Goal: Find specific page/section: Find specific page/section

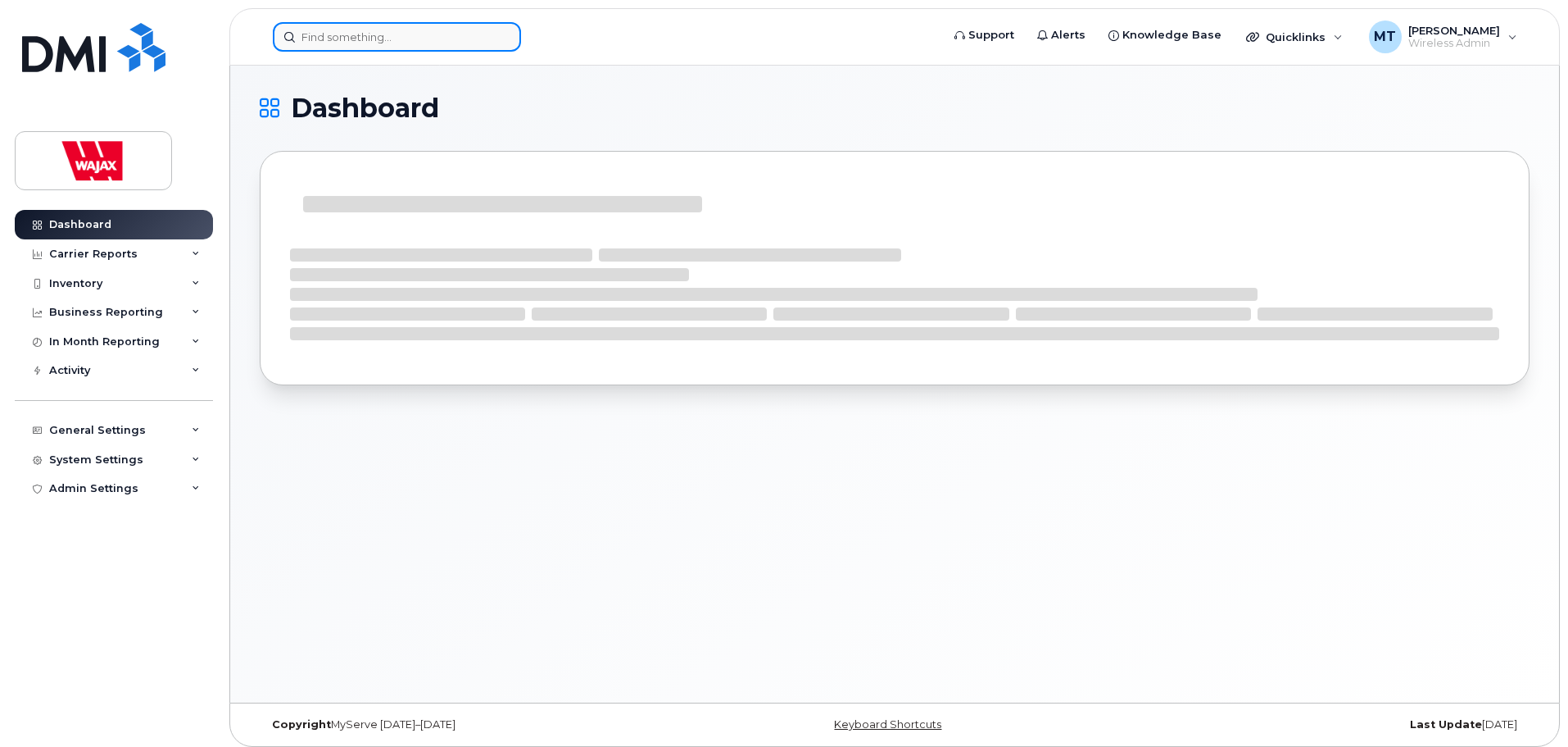
click at [466, 29] on input at bounding box center [397, 37] width 248 height 30
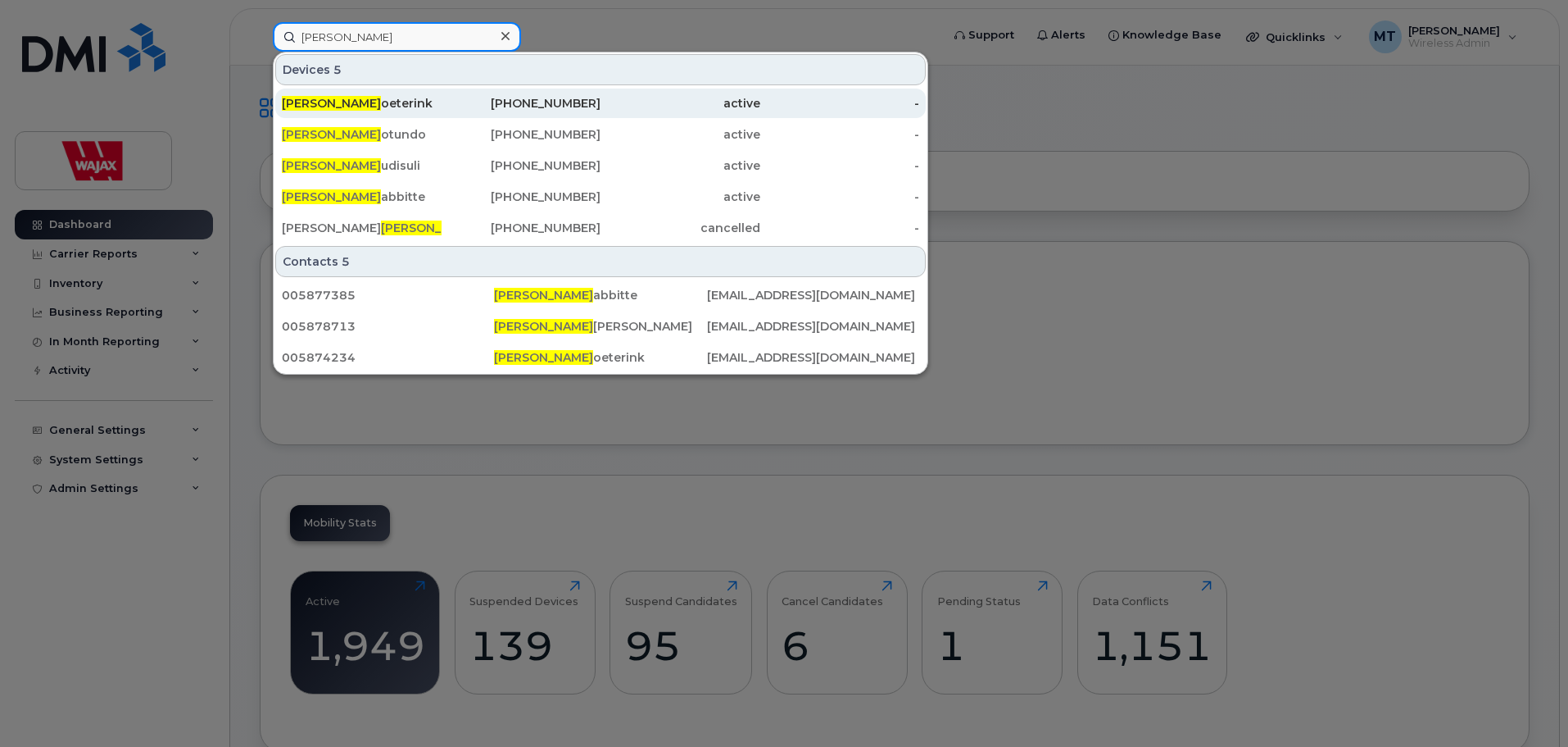
type input "[PERSON_NAME]"
click at [438, 99] on div "[PERSON_NAME]" at bounding box center [362, 103] width 160 height 17
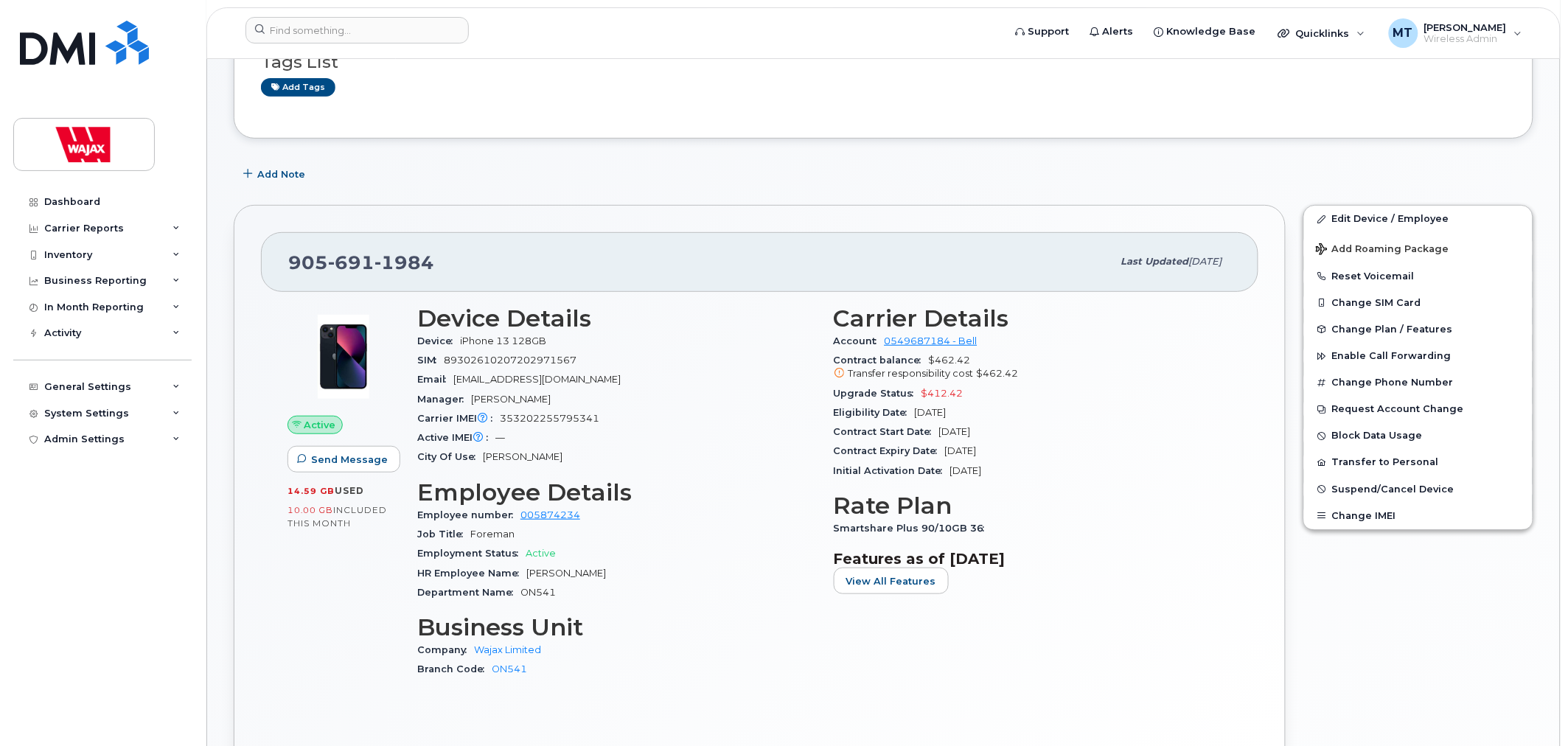
scroll to position [163, 0]
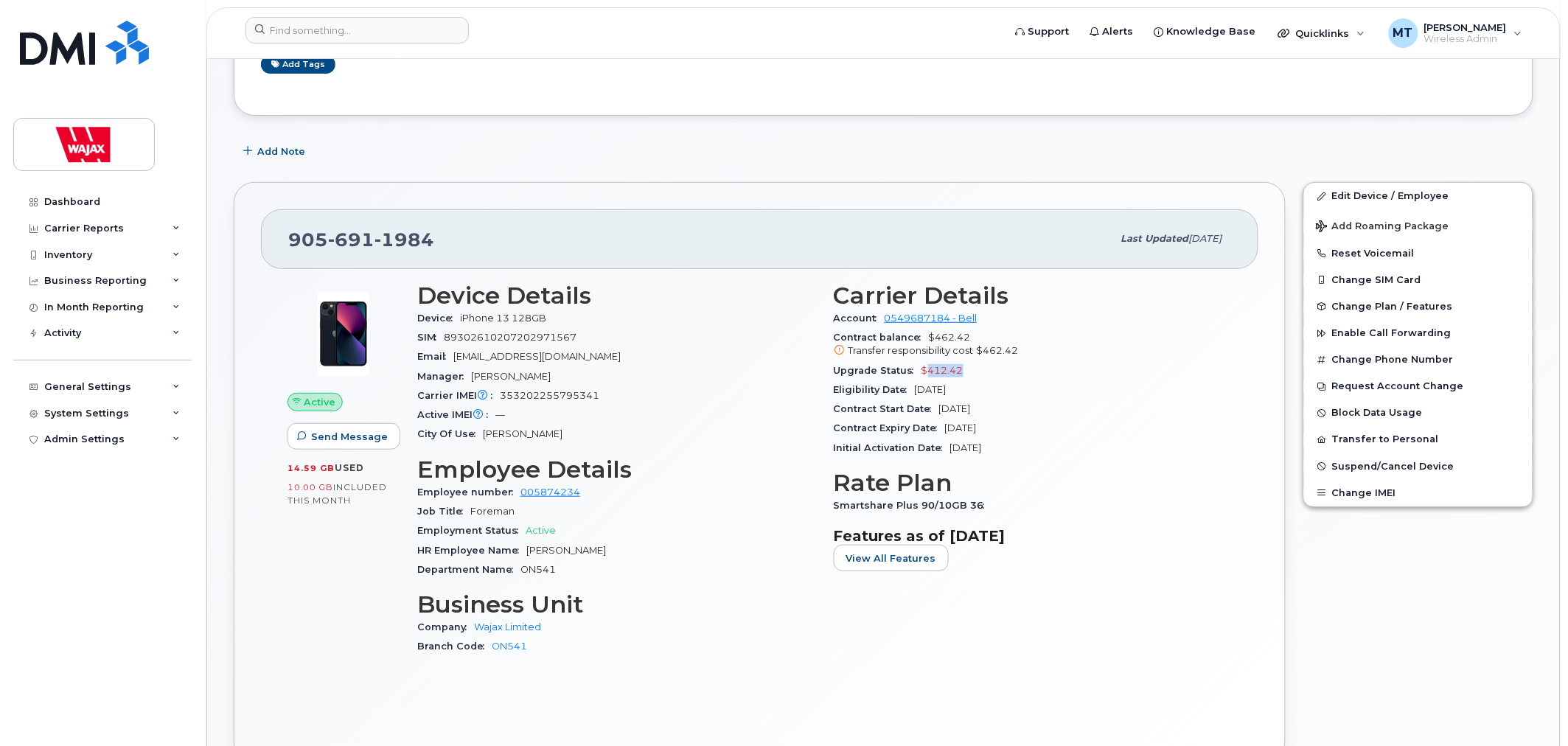
drag, startPoint x: 923, startPoint y: 372, endPoint x: 1062, endPoint y: 376, distance: 139.1
click at [1032, 372] on div "Upgrade Status $412.42" at bounding box center [1033, 371] width 399 height 19
click at [1111, 387] on div "Eligibility Date [DATE]" at bounding box center [1033, 390] width 399 height 19
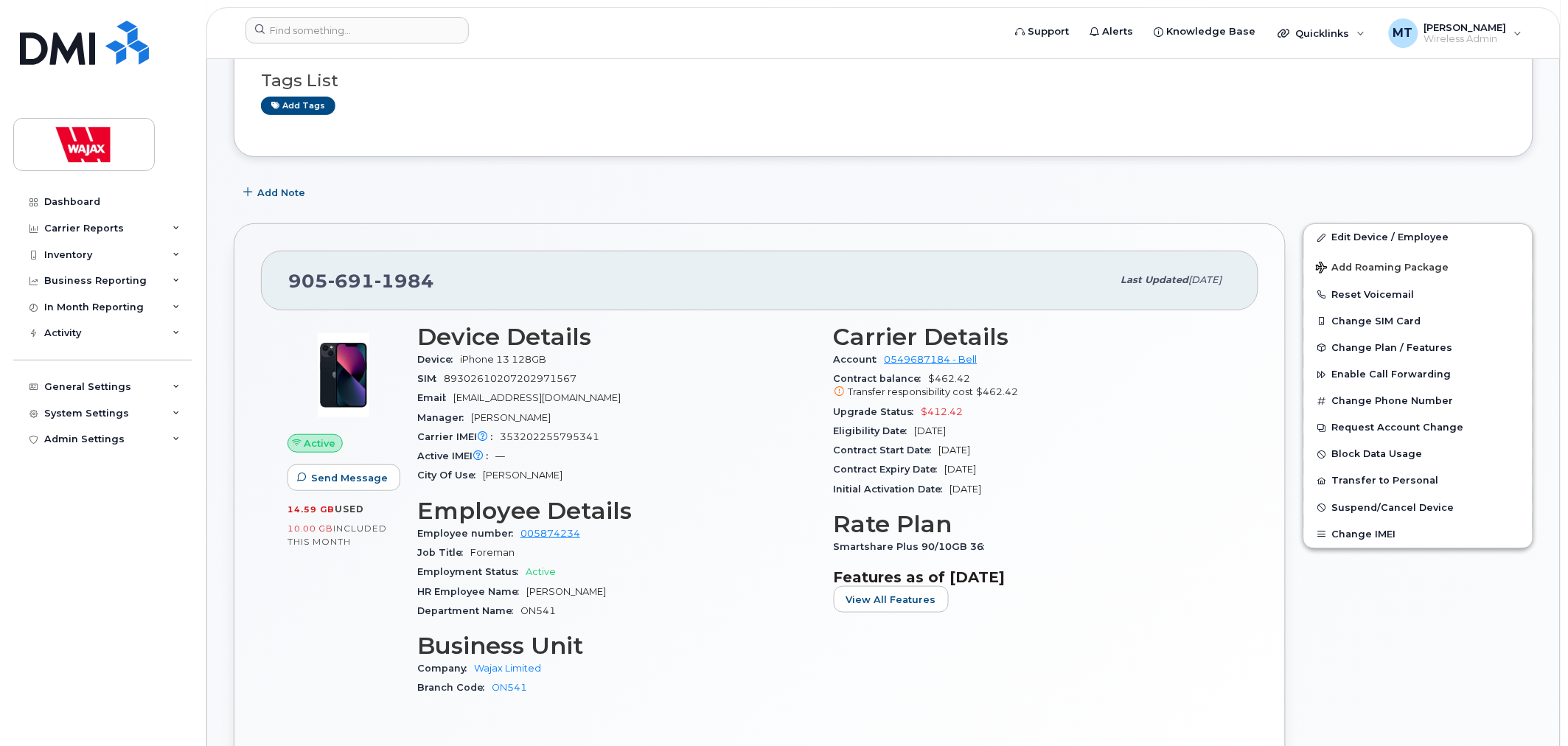
scroll to position [82, 0]
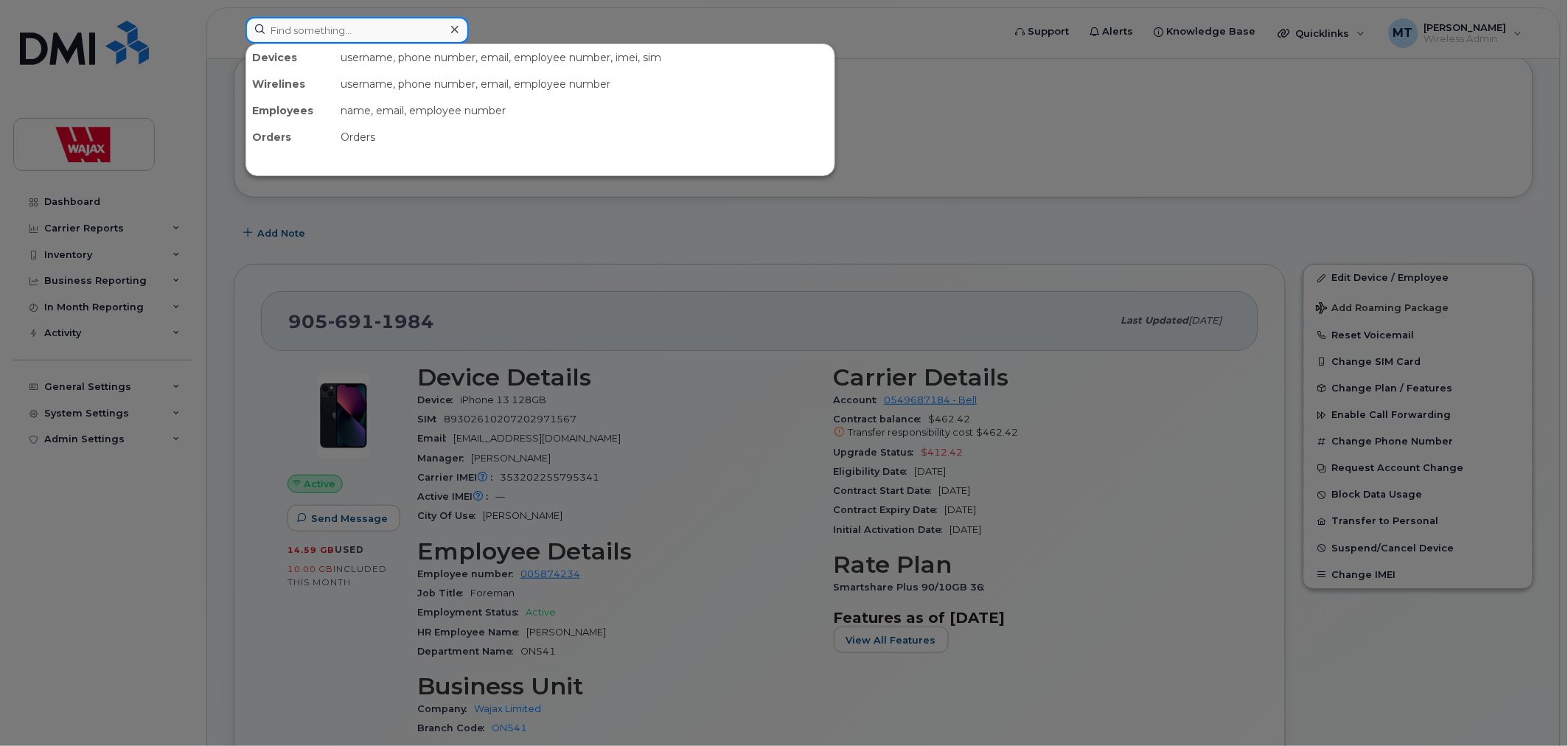
click at [379, 23] on input at bounding box center [357, 30] width 223 height 27
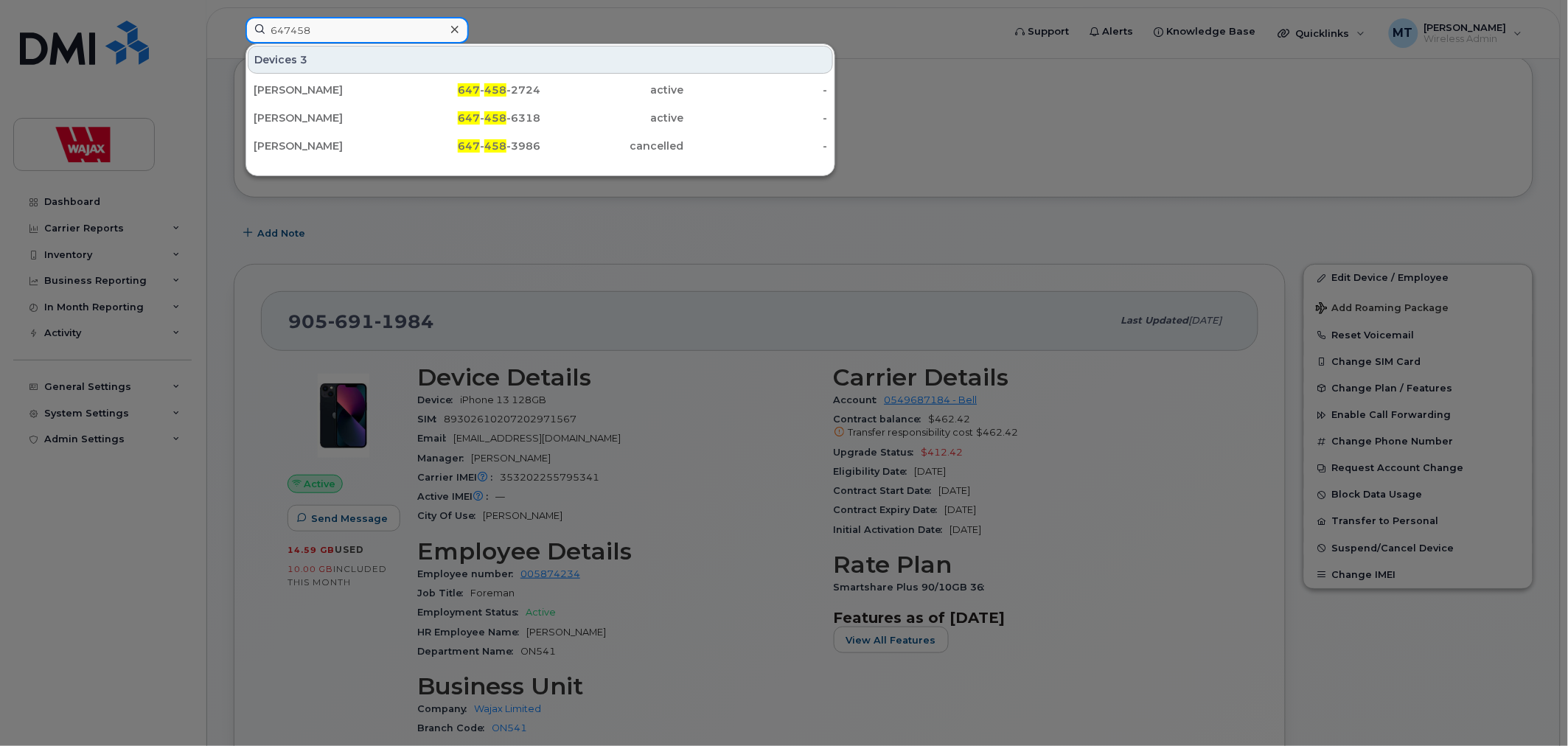
type input "647458"
click at [451, 30] on icon at bounding box center [455, 30] width 7 height 12
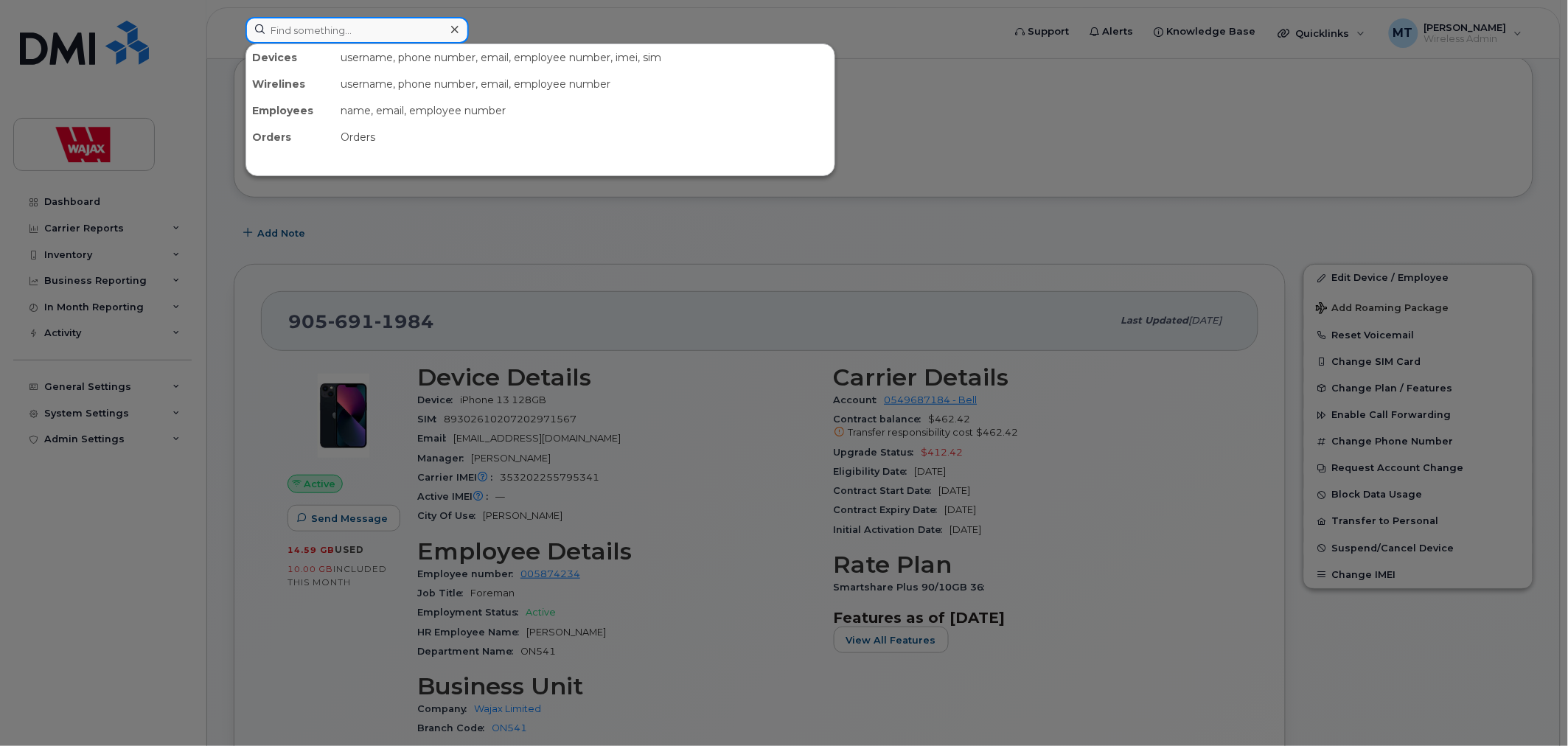
click at [439, 30] on input at bounding box center [357, 30] width 223 height 27
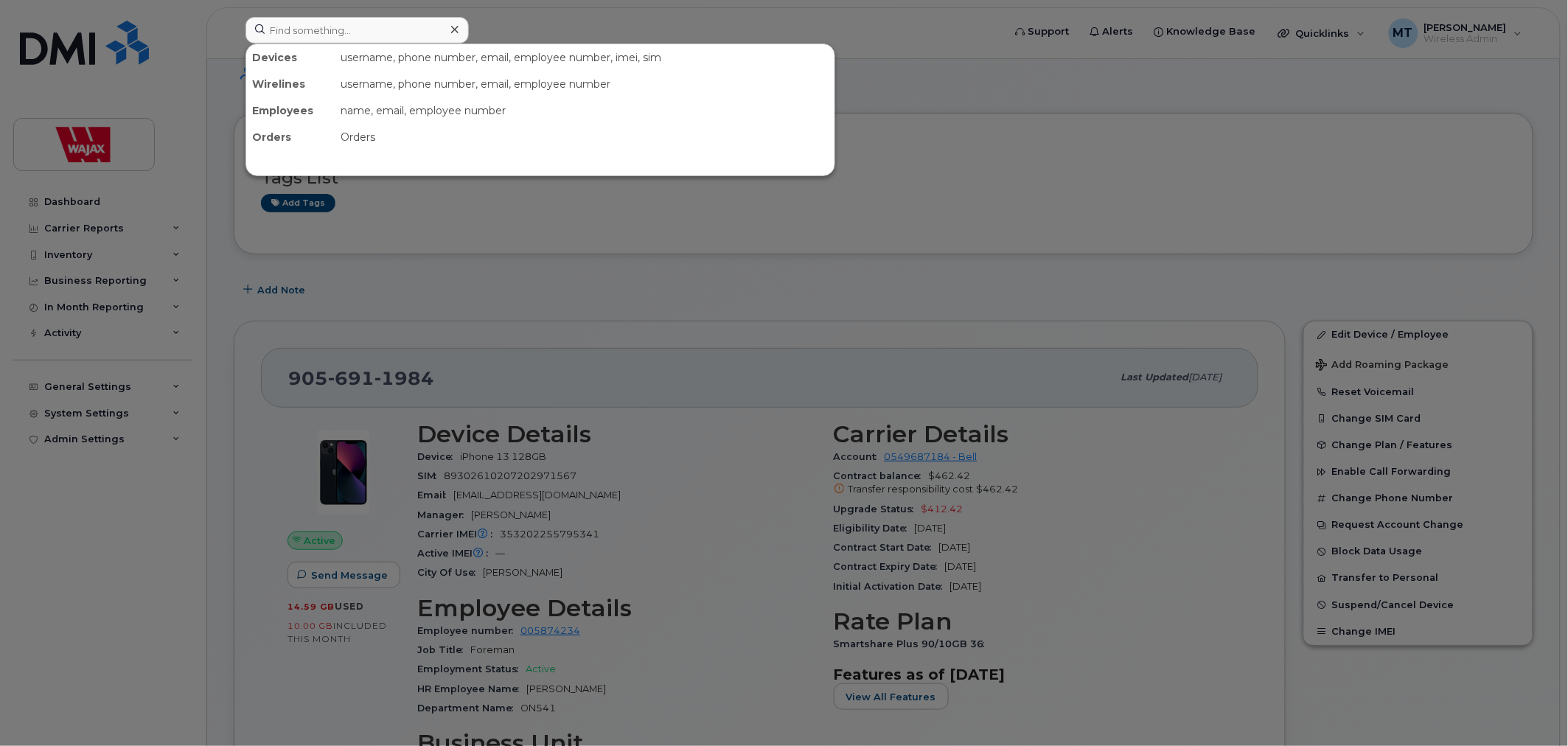
scroll to position [0, 0]
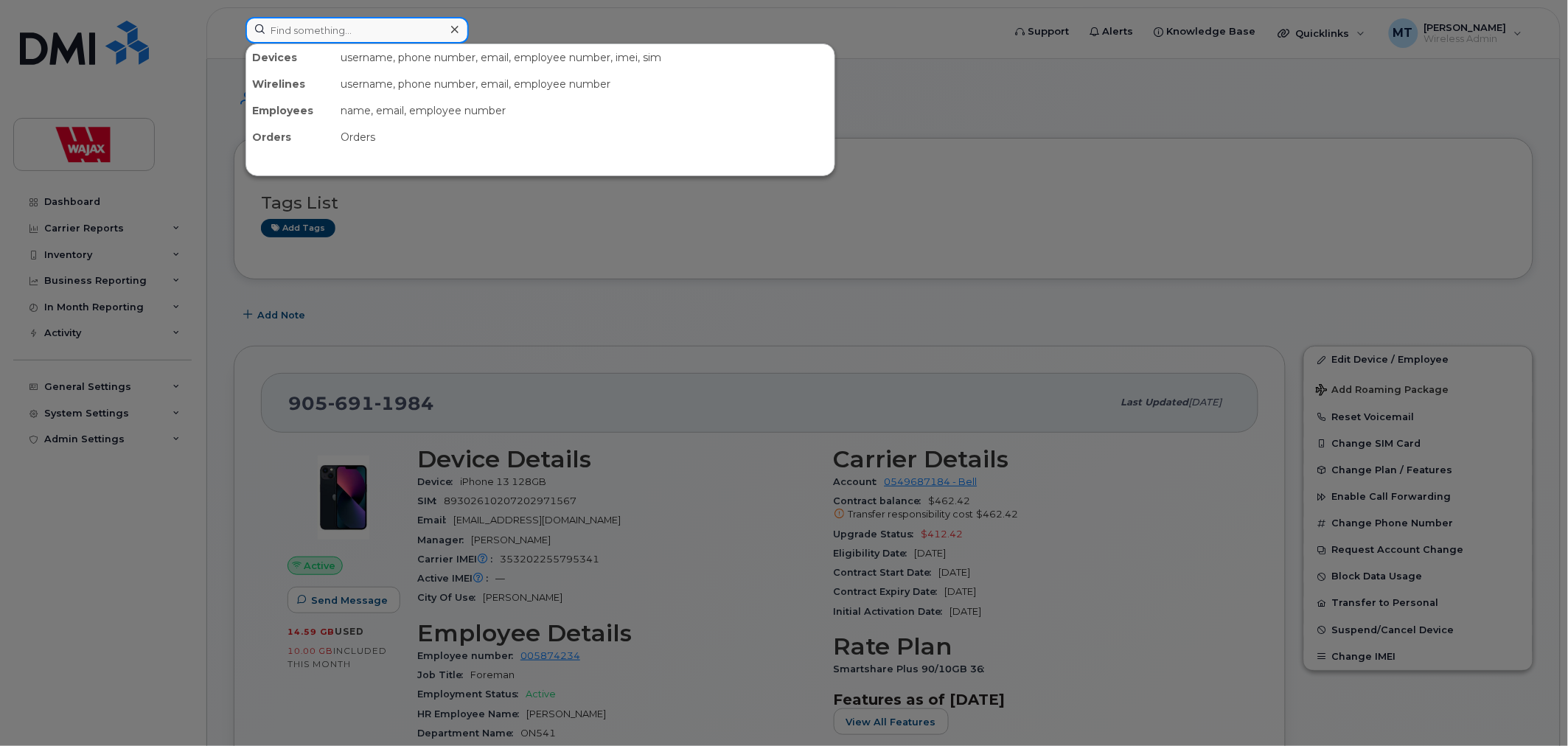
click at [347, 40] on input at bounding box center [357, 30] width 223 height 27
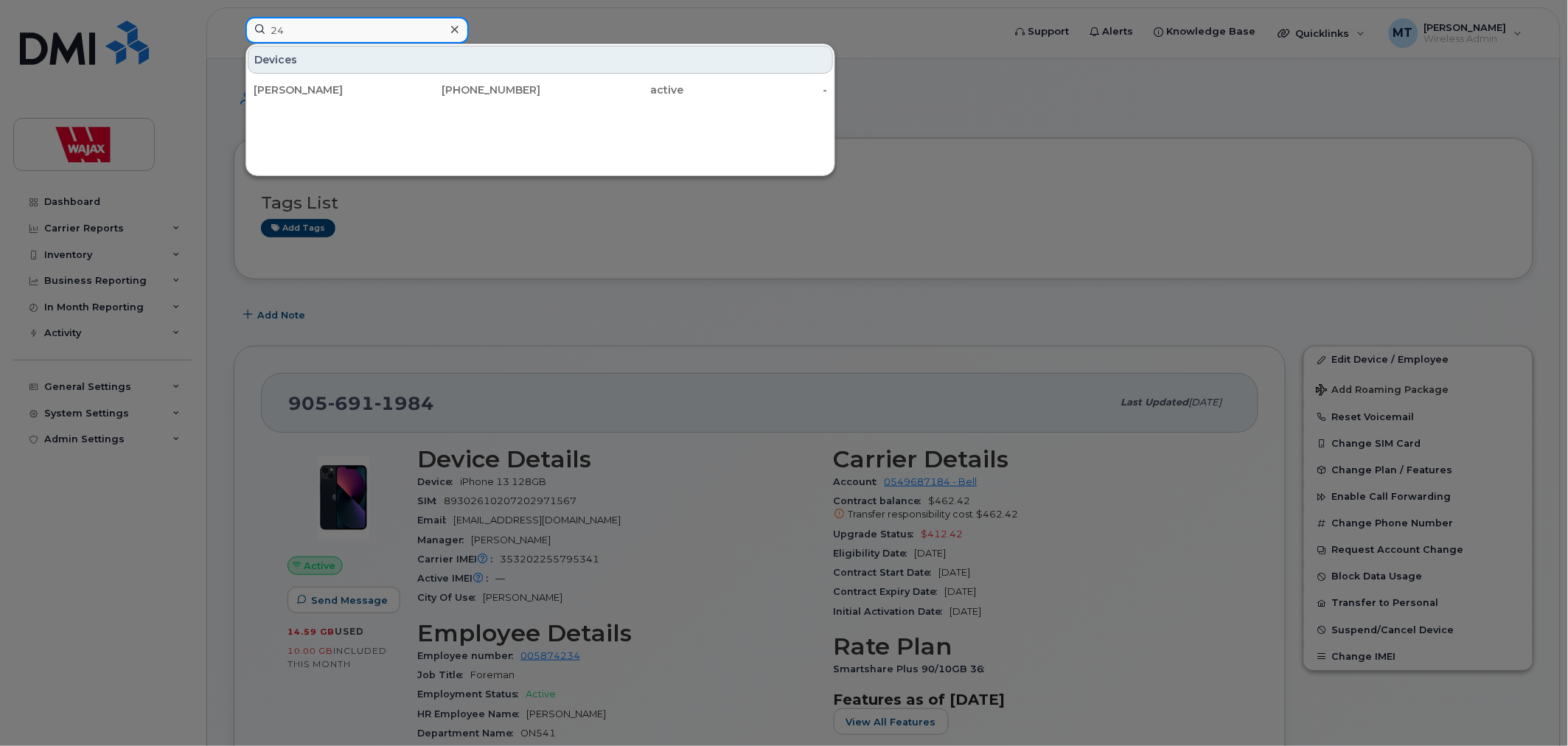
type input "2"
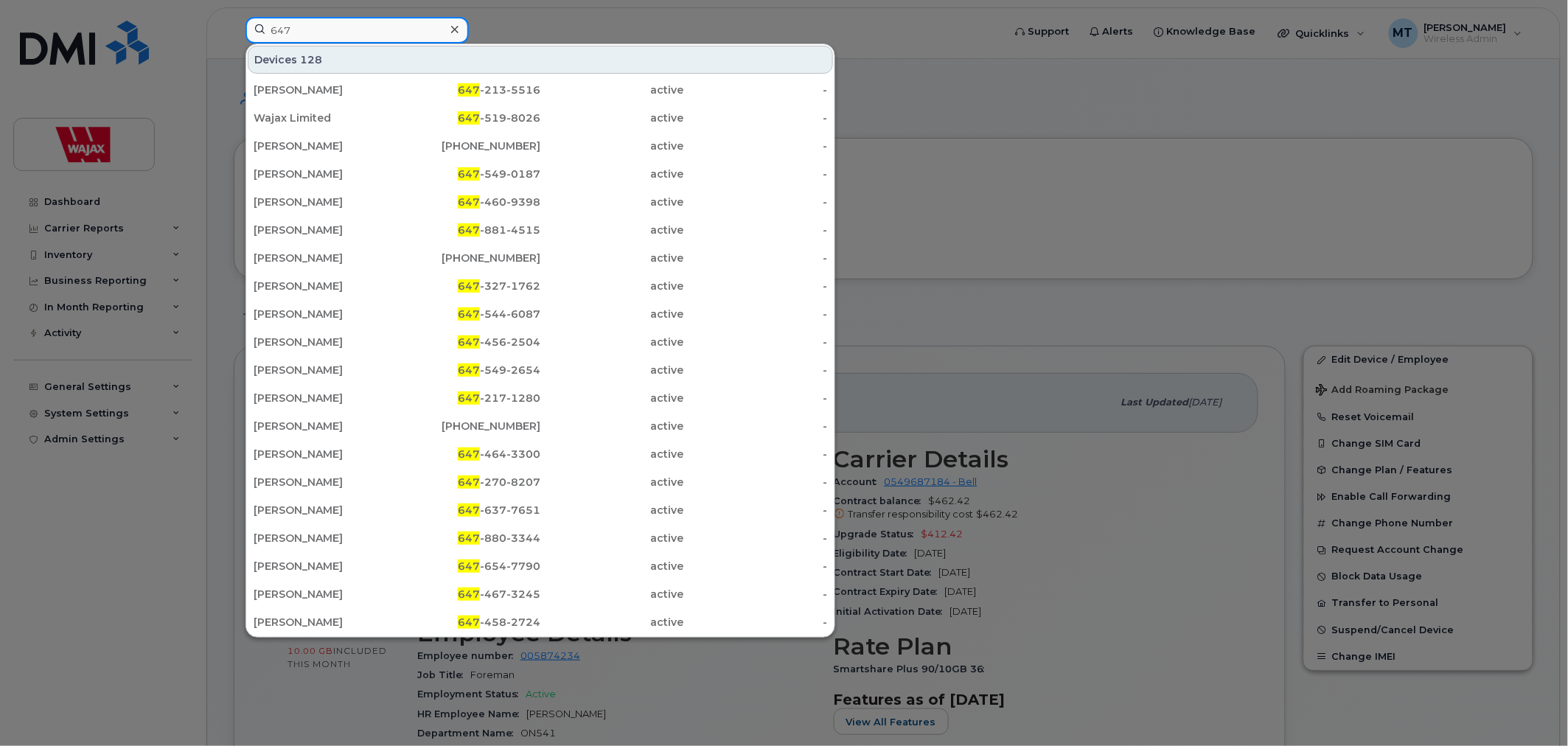
type input "647"
click at [134, 534] on div at bounding box center [784, 373] width 1568 height 746
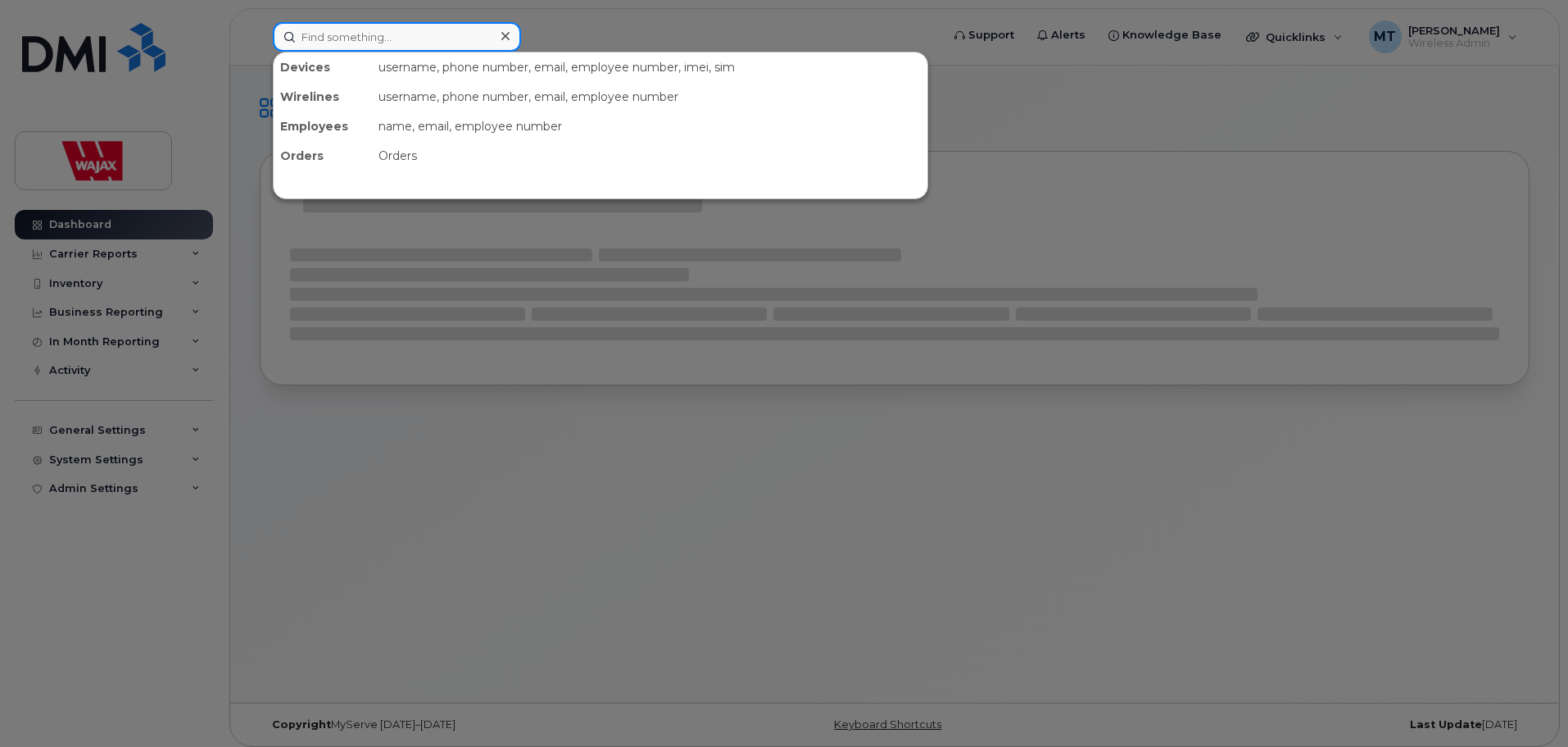
click at [446, 41] on input at bounding box center [397, 37] width 248 height 30
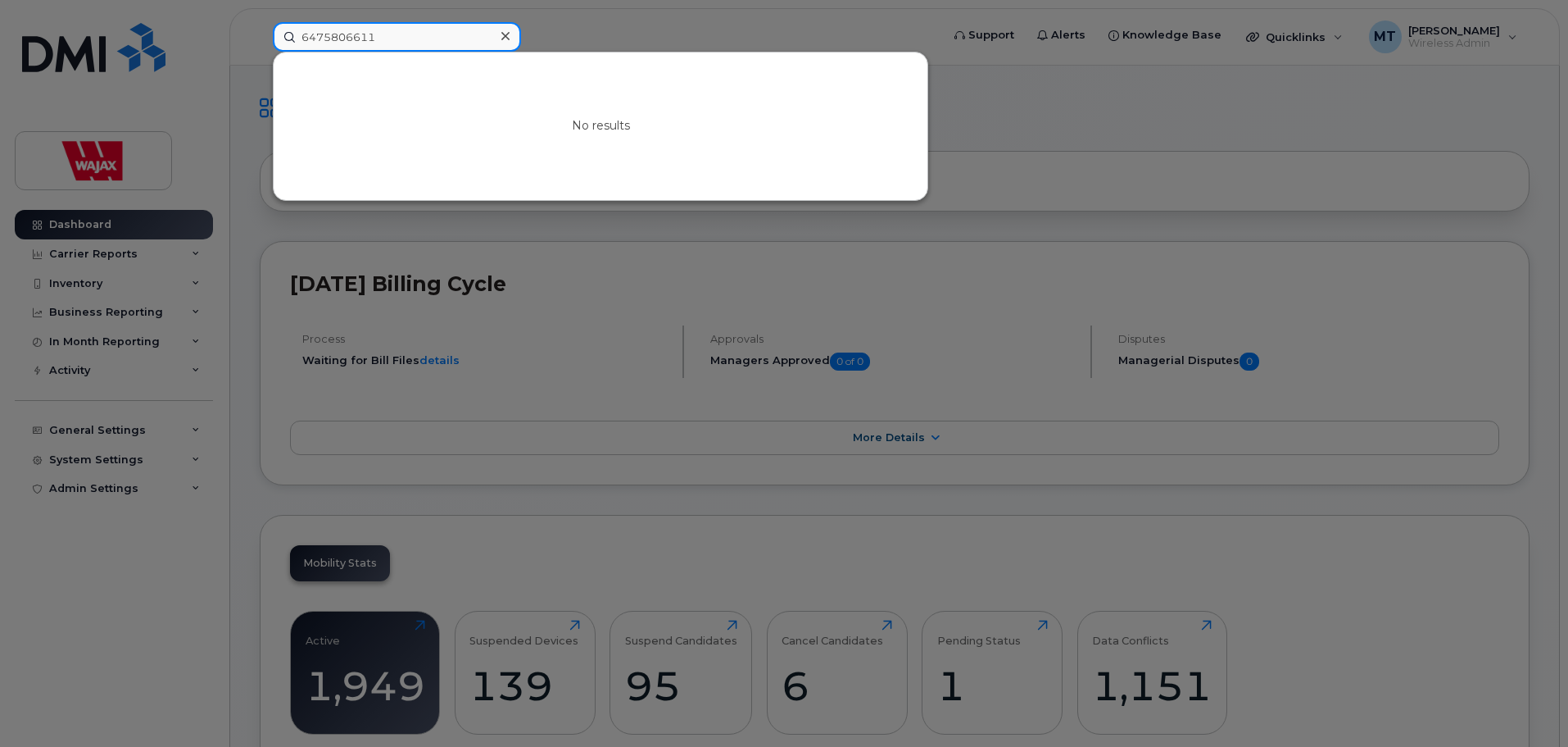
drag, startPoint x: 445, startPoint y: 24, endPoint x: 182, endPoint y: -12, distance: 265.5
click at [445, 35] on input "6475806611" at bounding box center [397, 37] width 248 height 30
drag, startPoint x: 433, startPoint y: 35, endPoint x: 257, endPoint y: 35, distance: 176.0
click at [260, 35] on div "6475806611 No results" at bounding box center [602, 37] width 683 height 30
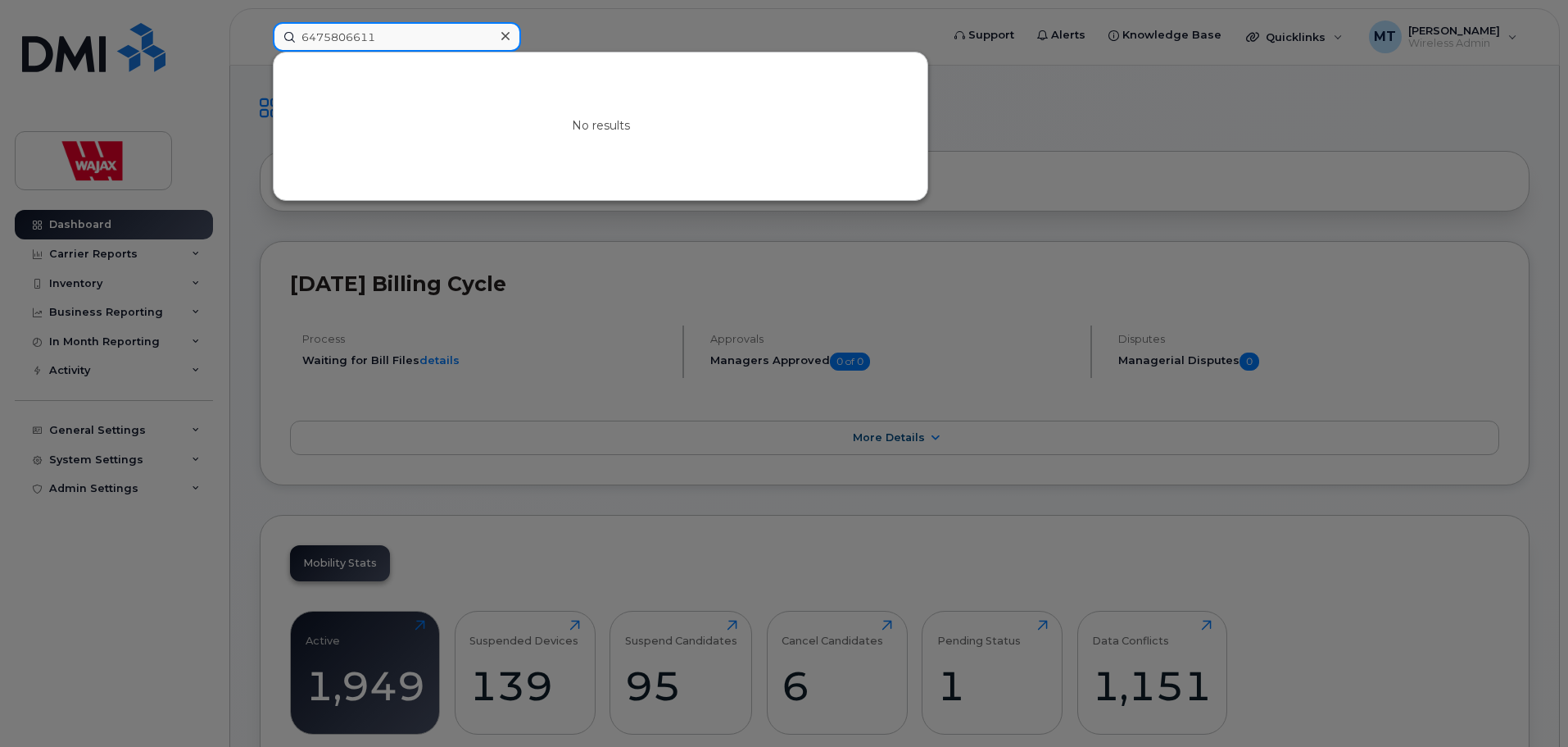
paste input "Seth Nilsson"
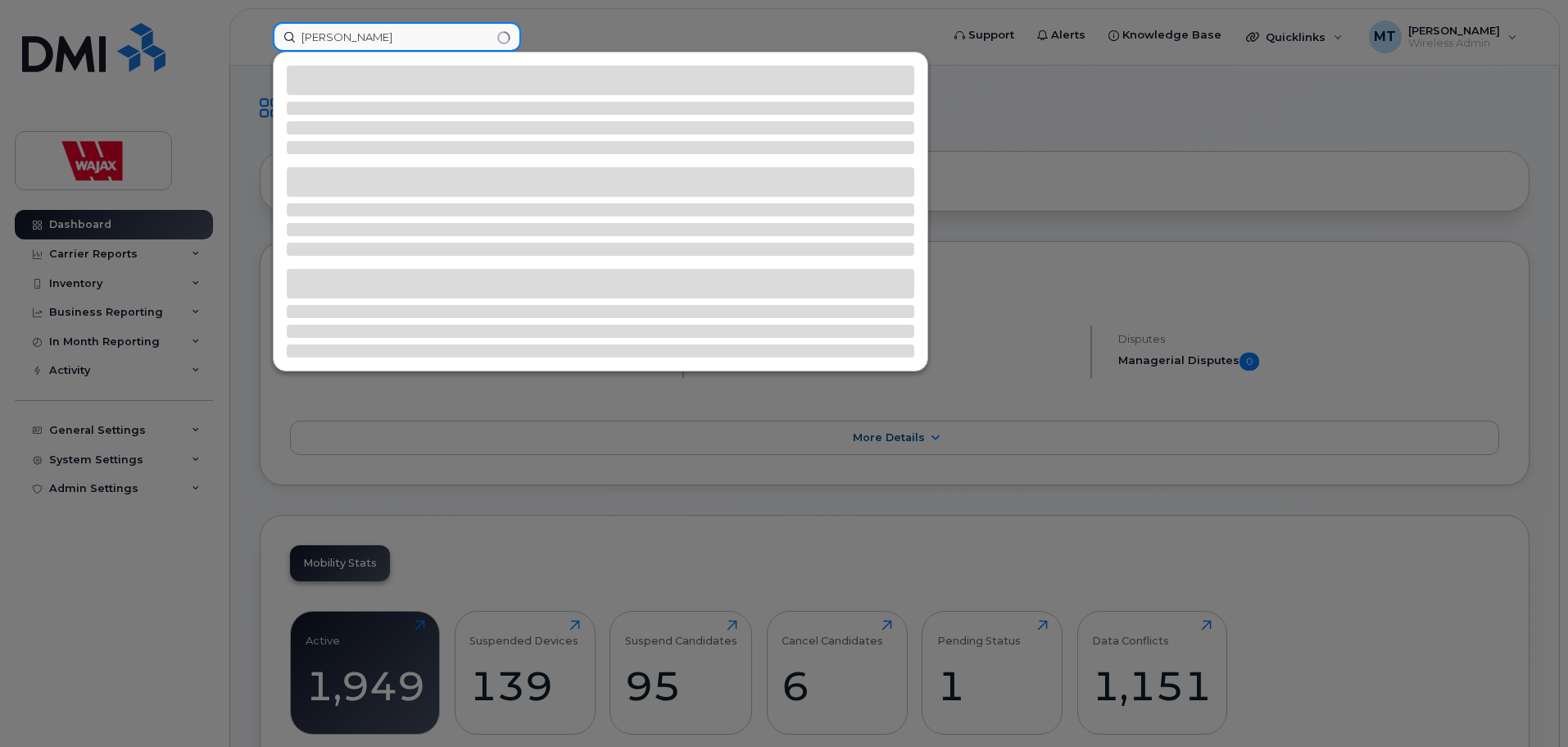
type input "6475806611"
